Goal: Use online tool/utility: Utilize a website feature to perform a specific function

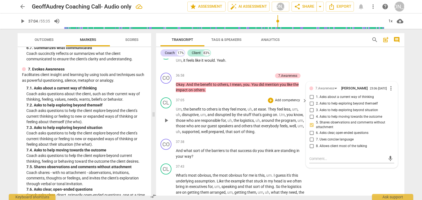
scroll to position [3696, 0]
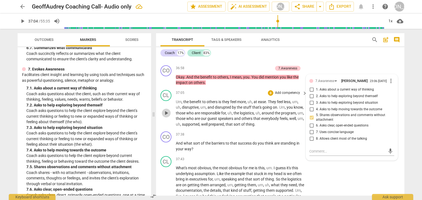
click at [167, 116] on span "play_arrow" at bounding box center [166, 113] width 7 height 7
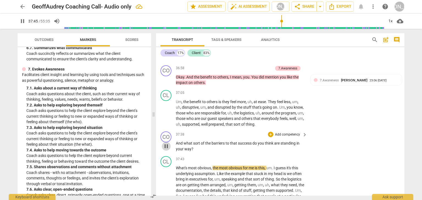
click at [166, 150] on span "pause" at bounding box center [166, 146] width 7 height 7
click at [168, 150] on span "pause" at bounding box center [166, 146] width 7 height 7
type input "2267"
click at [176, 170] on span "What's" at bounding box center [182, 168] width 12 height 4
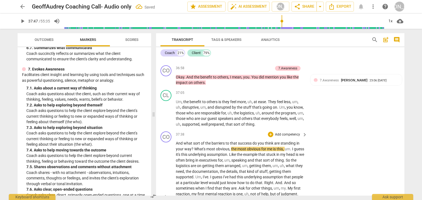
click at [229, 151] on span "," at bounding box center [230, 149] width 2 height 4
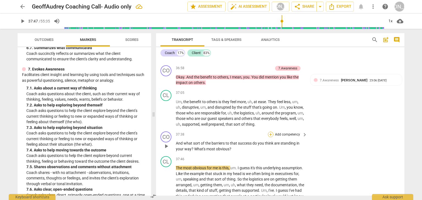
click at [272, 137] on div "+" at bounding box center [270, 134] width 5 height 5
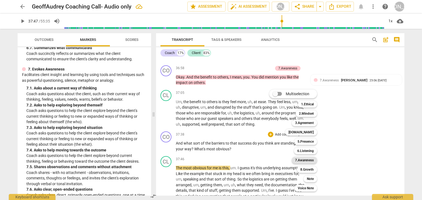
click at [309, 163] on b "7.Awareness" at bounding box center [304, 160] width 19 height 7
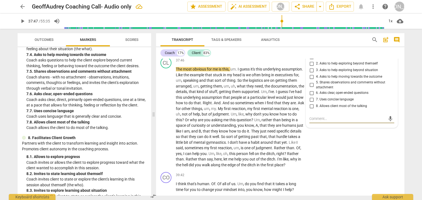
scroll to position [593, 0]
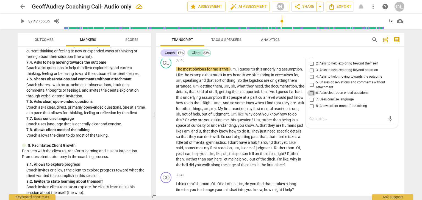
click at [310, 96] on input "6. Asks clear, open-ended questions" at bounding box center [311, 93] width 9 height 7
checkbox input "true"
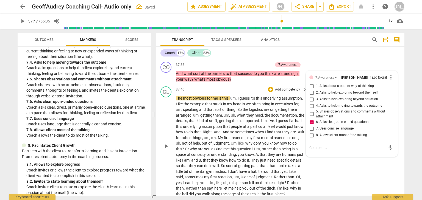
scroll to position [3751, 0]
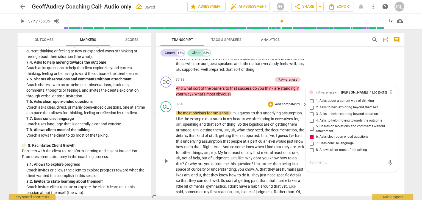
click at [318, 190] on div "CL play_arrow pause 37:46 + Add competency keyboard_arrow_right The most obviou…" at bounding box center [280, 156] width 248 height 115
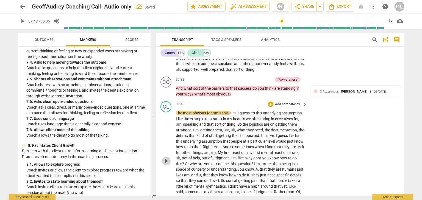
click at [167, 164] on span "play_arrow" at bounding box center [166, 161] width 7 height 7
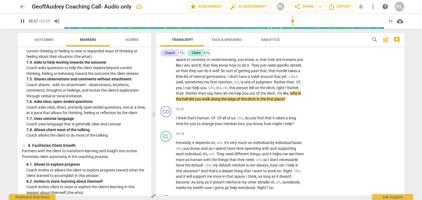
scroll to position [3882, 0]
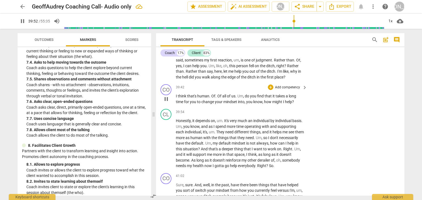
click at [168, 102] on span "pause" at bounding box center [166, 99] width 7 height 7
type input "2393"
click at [271, 90] on div "+" at bounding box center [270, 87] width 5 height 5
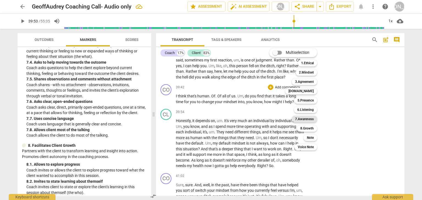
click at [302, 119] on b "7.Awareness" at bounding box center [304, 119] width 19 height 7
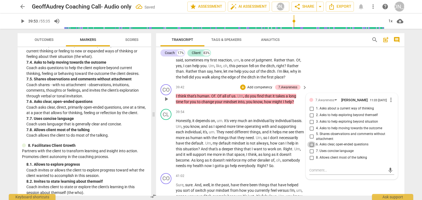
click at [308, 148] on input "6. Asks clear, open-ended questions" at bounding box center [311, 144] width 9 height 7
checkbox input "true"
click at [265, 90] on p "Add competency" at bounding box center [259, 87] width 26 height 5
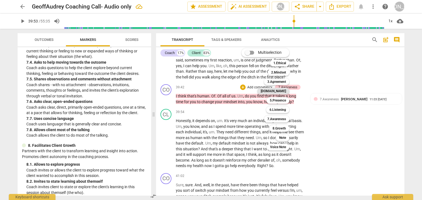
click at [277, 93] on b "[DOMAIN_NAME]" at bounding box center [272, 91] width 25 height 7
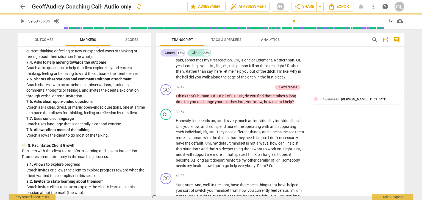
click at [274, 93] on b "[DOMAIN_NAME]" at bounding box center [264, 95] width 19 height 4
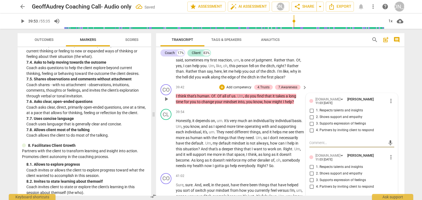
click at [310, 121] on input "2. Shows support and empathy" at bounding box center [311, 117] width 9 height 7
checkbox input "true"
click at [168, 147] on span "play_arrow" at bounding box center [166, 143] width 7 height 7
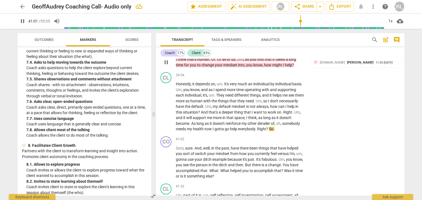
scroll to position [3926, 0]
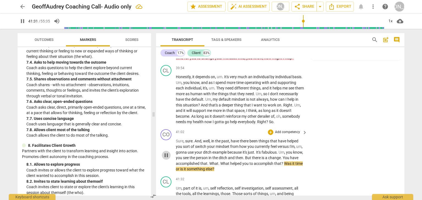
click at [167, 159] on span "pause" at bounding box center [166, 155] width 7 height 7
type input "2492"
click at [271, 135] on div "+" at bounding box center [270, 132] width 5 height 5
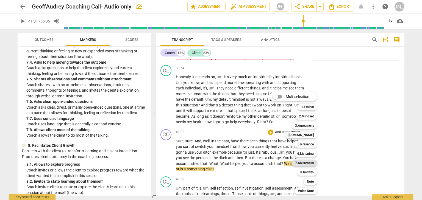
click at [300, 165] on b "7.Awareness" at bounding box center [304, 163] width 19 height 7
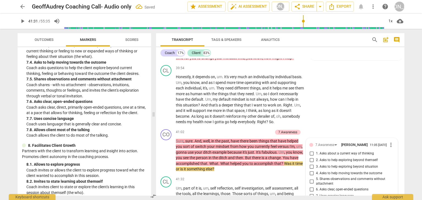
scroll to position [4028, 0]
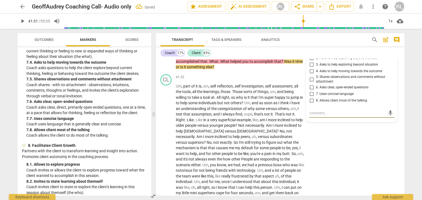
click at [312, 91] on input "6. Asks clear, open-ended questions" at bounding box center [311, 87] width 9 height 7
checkbox input "true"
click at [310, 97] on input "7. Uses concise language" at bounding box center [311, 94] width 9 height 7
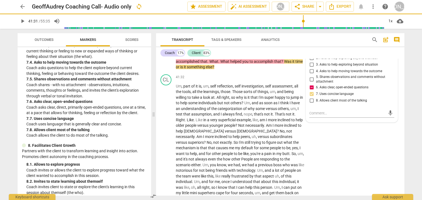
click at [310, 97] on input "7. Uses concise language" at bounding box center [311, 94] width 9 height 7
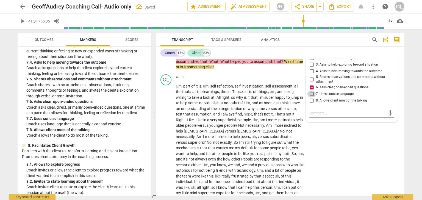
click at [310, 97] on input "7. Uses concise language" at bounding box center [311, 94] width 9 height 7
checkbox input "true"
click at [168, 157] on span "play_arrow" at bounding box center [166, 153] width 7 height 7
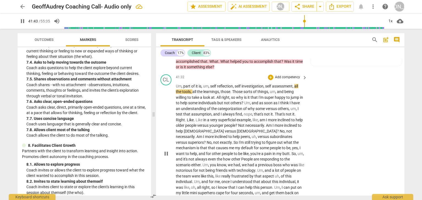
scroll to position [4050, 0]
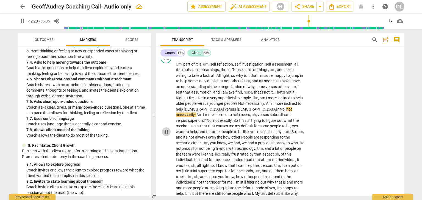
click at [166, 135] on span "pause" at bounding box center [166, 131] width 7 height 7
click at [167, 135] on span "play_arrow" at bounding box center [166, 131] width 7 height 7
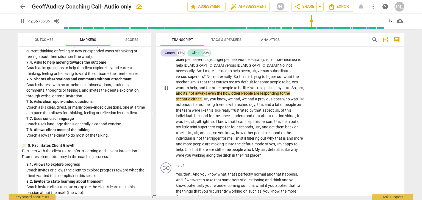
scroll to position [4116, 0]
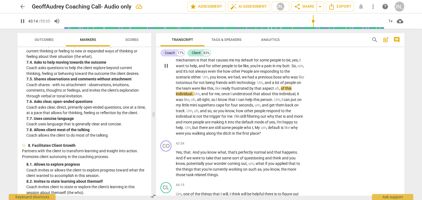
click at [167, 69] on span "pause" at bounding box center [166, 66] width 7 height 7
click at [163, 69] on span "play_arrow" at bounding box center [166, 66] width 7 height 7
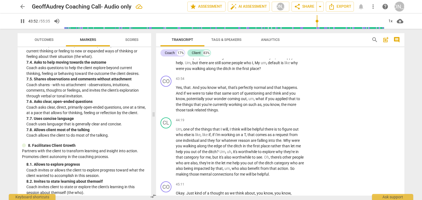
scroll to position [4182, 0]
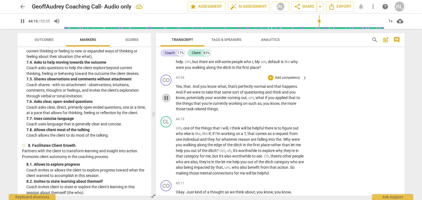
click at [165, 101] on span "pause" at bounding box center [166, 98] width 7 height 7
type input "2657"
click at [268, 80] on div "+" at bounding box center [270, 77] width 5 height 5
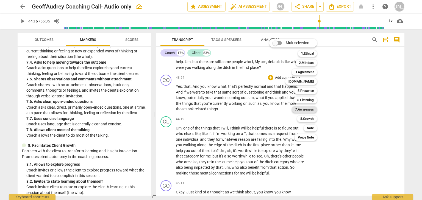
click at [302, 109] on b "7.Awareness" at bounding box center [304, 109] width 19 height 7
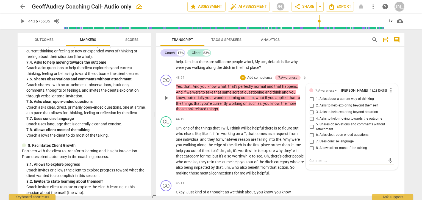
click at [312, 116] on input "3. Asks to help exploring beyond situation" at bounding box center [311, 112] width 9 height 7
checkbox input "true"
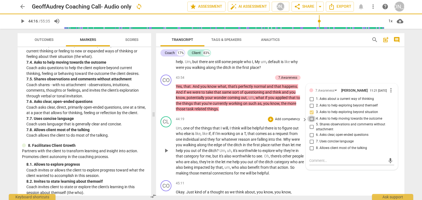
drag, startPoint x: 311, startPoint y: 134, endPoint x: 273, endPoint y: 131, distance: 38.8
click at [311, 122] on input "4. Asks to help moving towards the outcome" at bounding box center [311, 119] width 9 height 7
checkbox input "true"
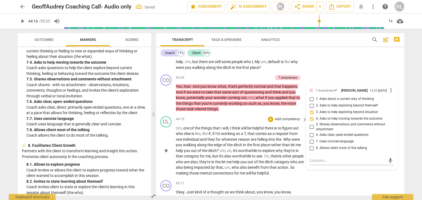
click at [167, 154] on span "play_arrow" at bounding box center [166, 150] width 7 height 7
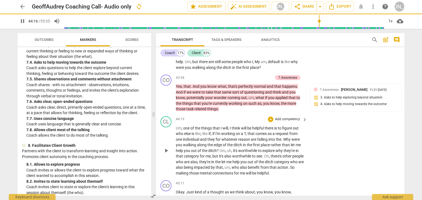
click at [167, 154] on span "play_arrow" at bounding box center [166, 150] width 7 height 7
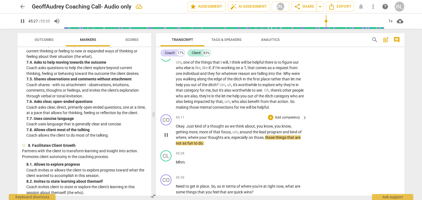
scroll to position [4270, 0]
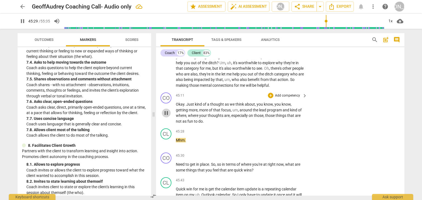
click at [164, 116] on span "pause" at bounding box center [166, 113] width 7 height 7
type input "2730"
click at [268, 98] on div "+" at bounding box center [270, 95] width 5 height 5
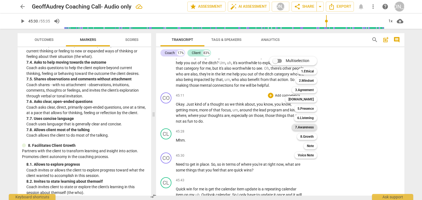
click at [305, 130] on b "7.Awareness" at bounding box center [304, 127] width 19 height 7
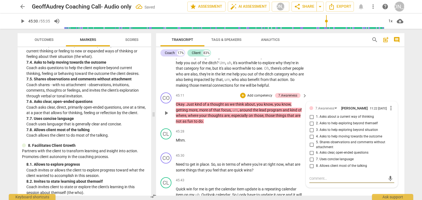
click at [312, 148] on input "5. Shares observations and comments without attachment" at bounding box center [311, 145] width 9 height 7
checkbox input "true"
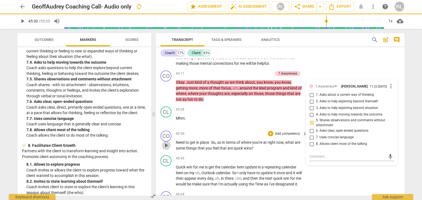
click at [167, 149] on span "play_arrow" at bounding box center [166, 145] width 7 height 7
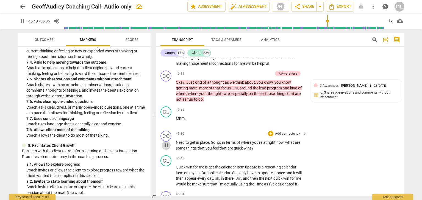
click at [169, 149] on span "pause" at bounding box center [166, 145] width 7 height 7
type input "2744"
click at [268, 136] on div "+" at bounding box center [270, 133] width 5 height 5
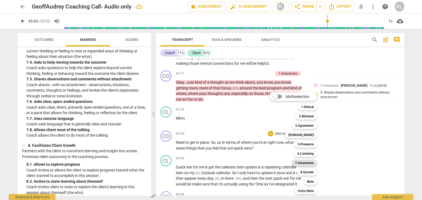
click at [303, 160] on b "7.Awareness" at bounding box center [304, 163] width 19 height 7
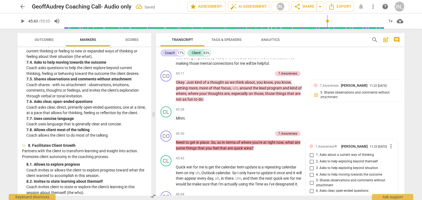
scroll to position [4395, 0]
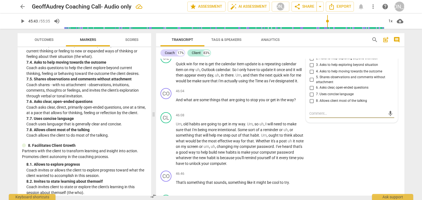
click at [310, 91] on input "6. Asks clear, open-ended questions" at bounding box center [311, 88] width 9 height 7
checkbox input "true"
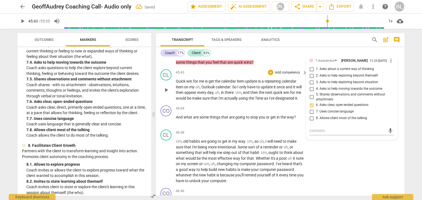
scroll to position [4373, 0]
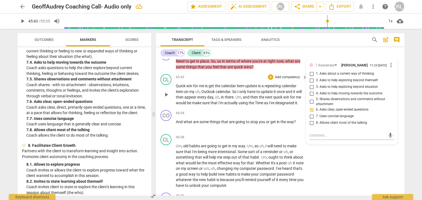
click at [165, 98] on span "play_arrow" at bounding box center [166, 94] width 7 height 7
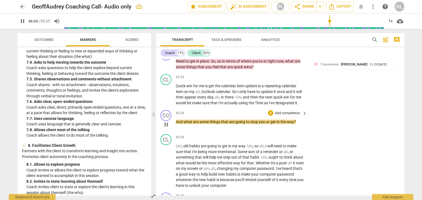
click at [165, 128] on span "pause" at bounding box center [166, 124] width 7 height 7
type input "2765"
click at [246, 55] on p "Add competency" at bounding box center [259, 52] width 26 height 5
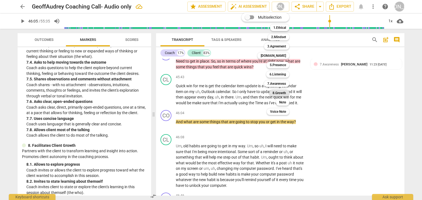
click at [278, 92] on b "8.Growth" at bounding box center [278, 93] width 13 height 7
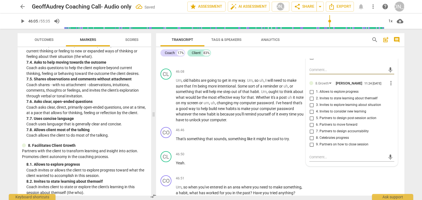
scroll to position [4439, 0]
click at [309, 121] on input "5. Partners to design post-session action" at bounding box center [311, 118] width 9 height 7
checkbox input "true"
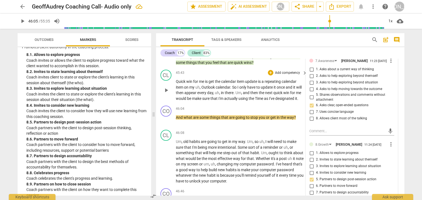
scroll to position [4373, 0]
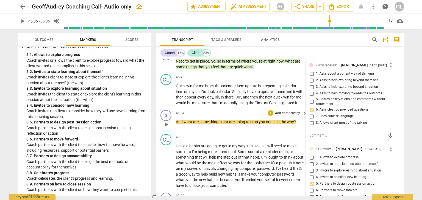
click at [233, 116] on div "46:04 + Add competency keyboard_arrow_right" at bounding box center [242, 113] width 132 height 6
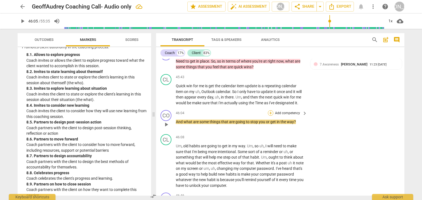
click at [270, 116] on div "+" at bounding box center [270, 112] width 5 height 5
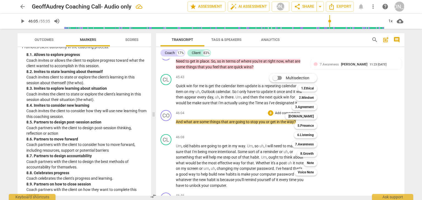
click at [317, 152] on div "8.Growth 8" at bounding box center [310, 153] width 30 height 9
click at [314, 154] on div "8.Growth" at bounding box center [307, 153] width 20 height 7
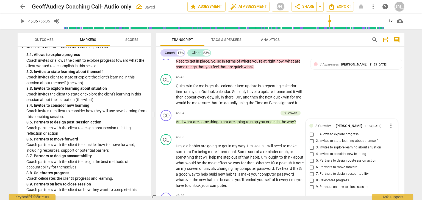
scroll to position [4457, 0]
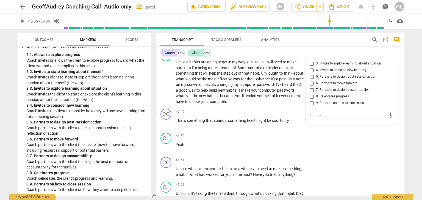
click at [311, 87] on input "6. Partners to move forward" at bounding box center [311, 83] width 9 height 7
checkbox input "true"
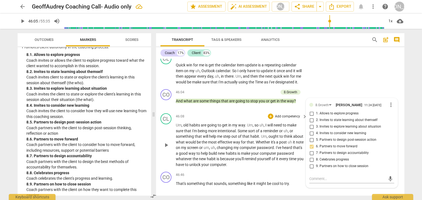
scroll to position [4391, 0]
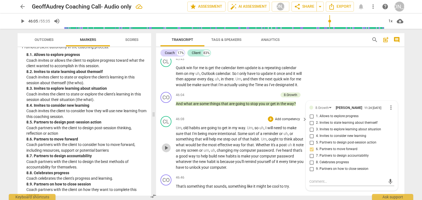
click at [168, 151] on span "play_arrow" at bounding box center [166, 148] width 7 height 7
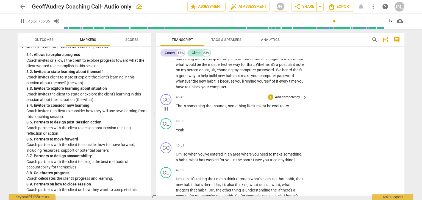
scroll to position [4501, 0]
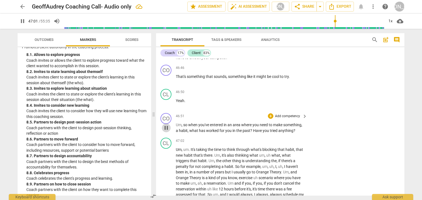
click at [167, 131] on span "pause" at bounding box center [166, 128] width 7 height 7
type input "2822"
click at [270, 119] on div "+" at bounding box center [270, 115] width 5 height 5
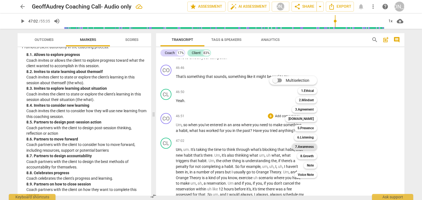
click at [293, 144] on div "7.Awareness" at bounding box center [304, 147] width 25 height 7
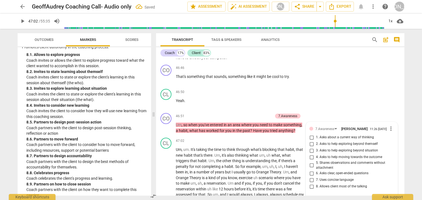
scroll to position [4586, 0]
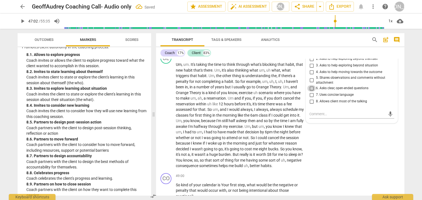
click at [309, 92] on input "6. Asks clear, open-ended questions" at bounding box center [311, 88] width 9 height 7
checkbox input "true"
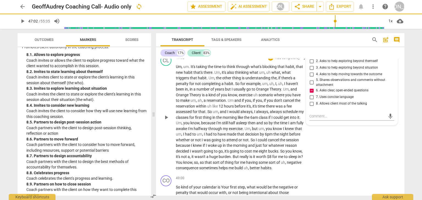
scroll to position [4608, 0]
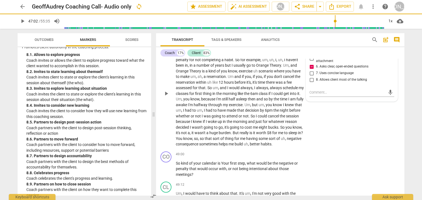
click at [165, 97] on span "play_arrow" at bounding box center [166, 93] width 7 height 7
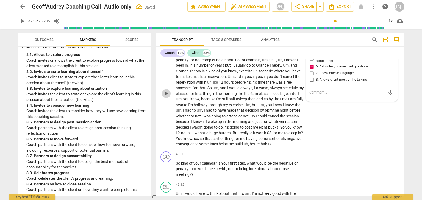
click at [165, 97] on span "play_arrow" at bounding box center [166, 93] width 7 height 7
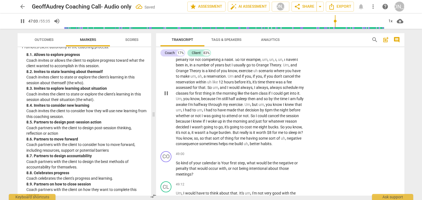
scroll to position [4586, 0]
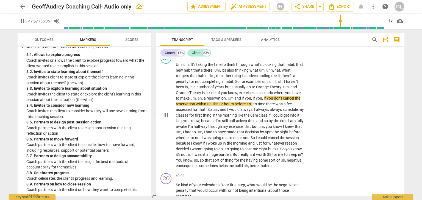
click at [167, 119] on span "pause" at bounding box center [166, 115] width 7 height 7
click at [167, 119] on span "play_arrow" at bounding box center [166, 115] width 7 height 7
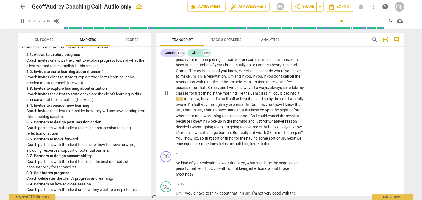
scroll to position [4630, 0]
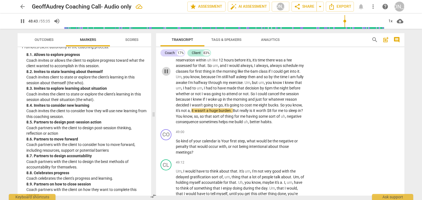
click at [165, 75] on span "pause" at bounding box center [166, 71] width 7 height 7
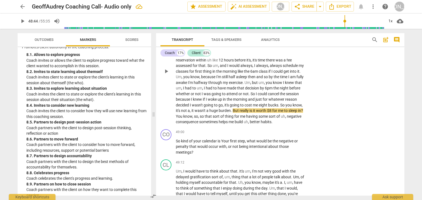
click at [165, 76] on button "play_arrow" at bounding box center [166, 71] width 9 height 9
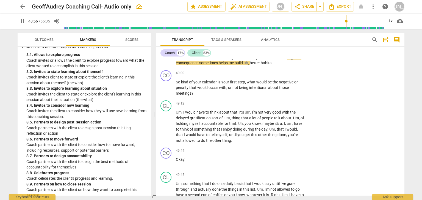
scroll to position [4696, 0]
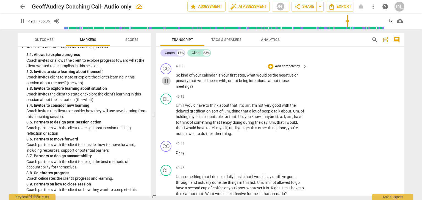
click at [168, 84] on span "pause" at bounding box center [166, 81] width 7 height 7
type input "2952"
click at [269, 69] on div "+" at bounding box center [270, 66] width 5 height 5
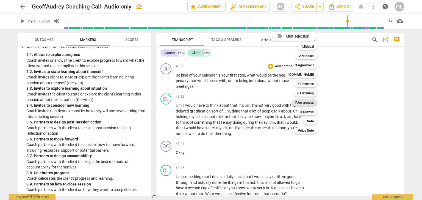
click at [295, 101] on b "7.Awareness" at bounding box center [304, 102] width 19 height 7
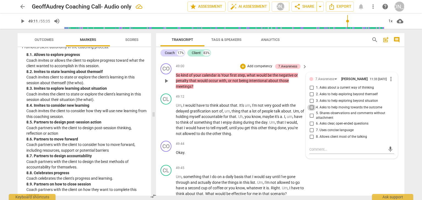
click at [312, 111] on input "4. Asks to help moving towards the outcome" at bounding box center [311, 107] width 9 height 7
click at [307, 104] on input "4. Asks to help moving towards the outcome" at bounding box center [311, 107] width 9 height 7
checkbox input "true"
type input "2952"
click at [307, 104] on input "4. Asks to help moving towards the outcome" at bounding box center [311, 107] width 9 height 7
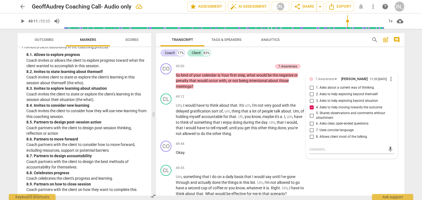
checkbox input "false"
